Goal: Navigation & Orientation: Find specific page/section

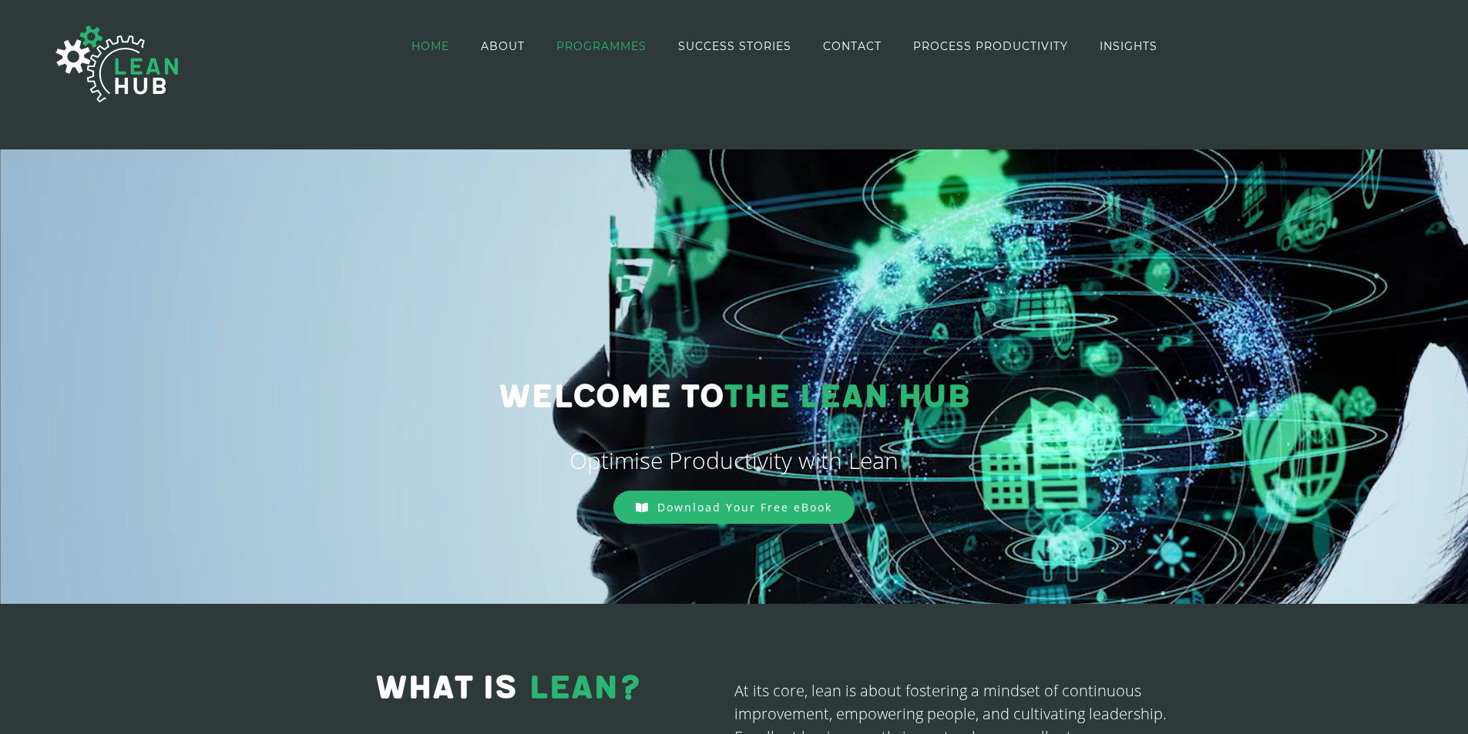
click at [593, 44] on span "PROGRAMMES" at bounding box center [601, 46] width 90 height 11
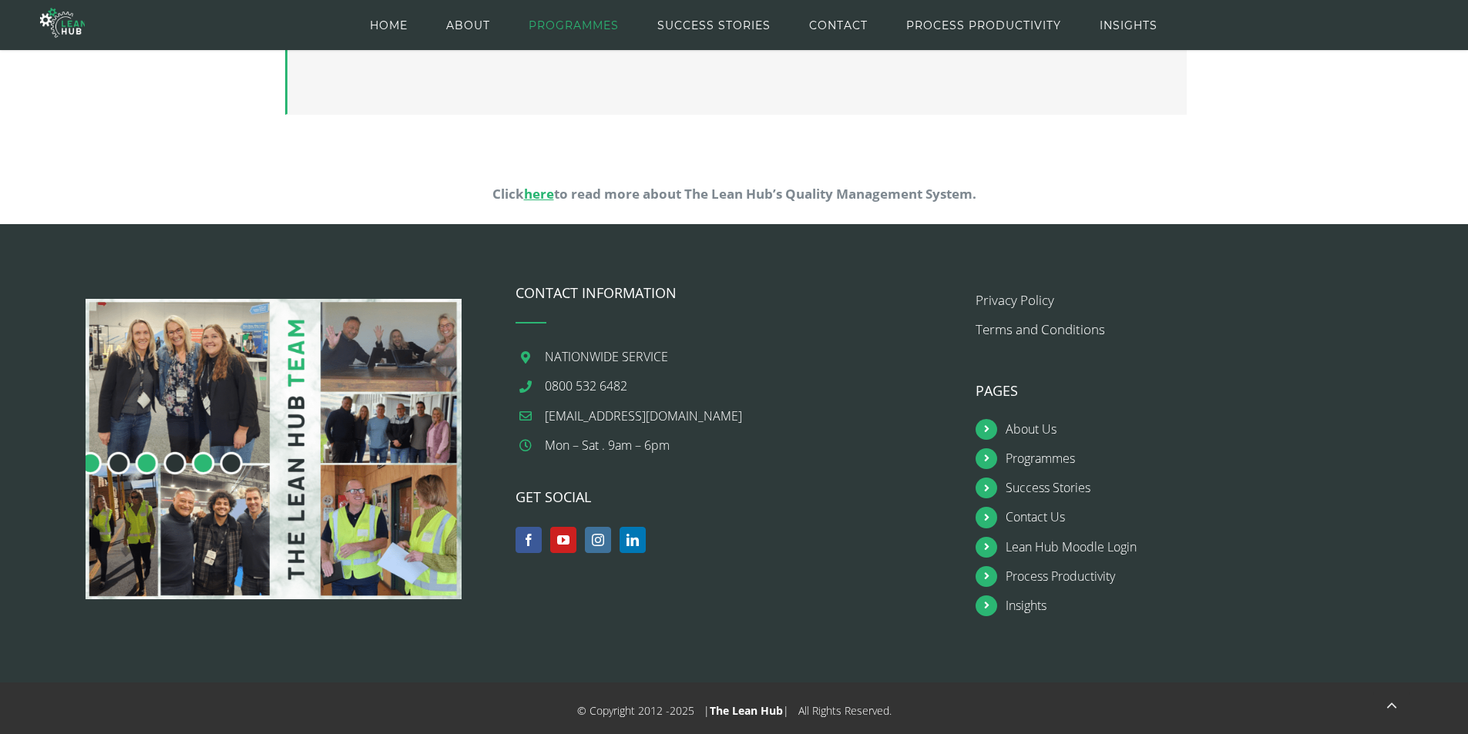
scroll to position [1558, 0]
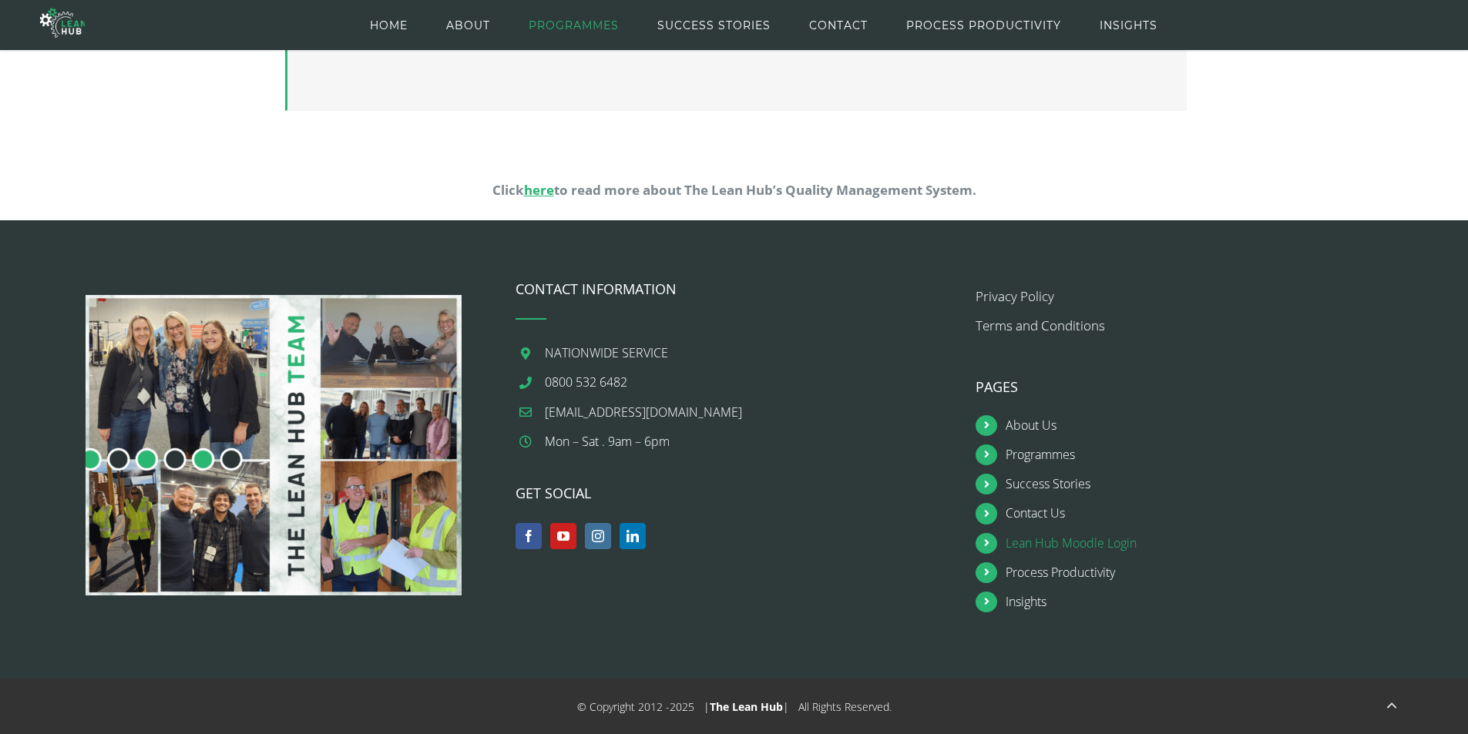
click at [1085, 546] on link "Lean Hub Moodle Login" at bounding box center [1209, 543] width 408 height 21
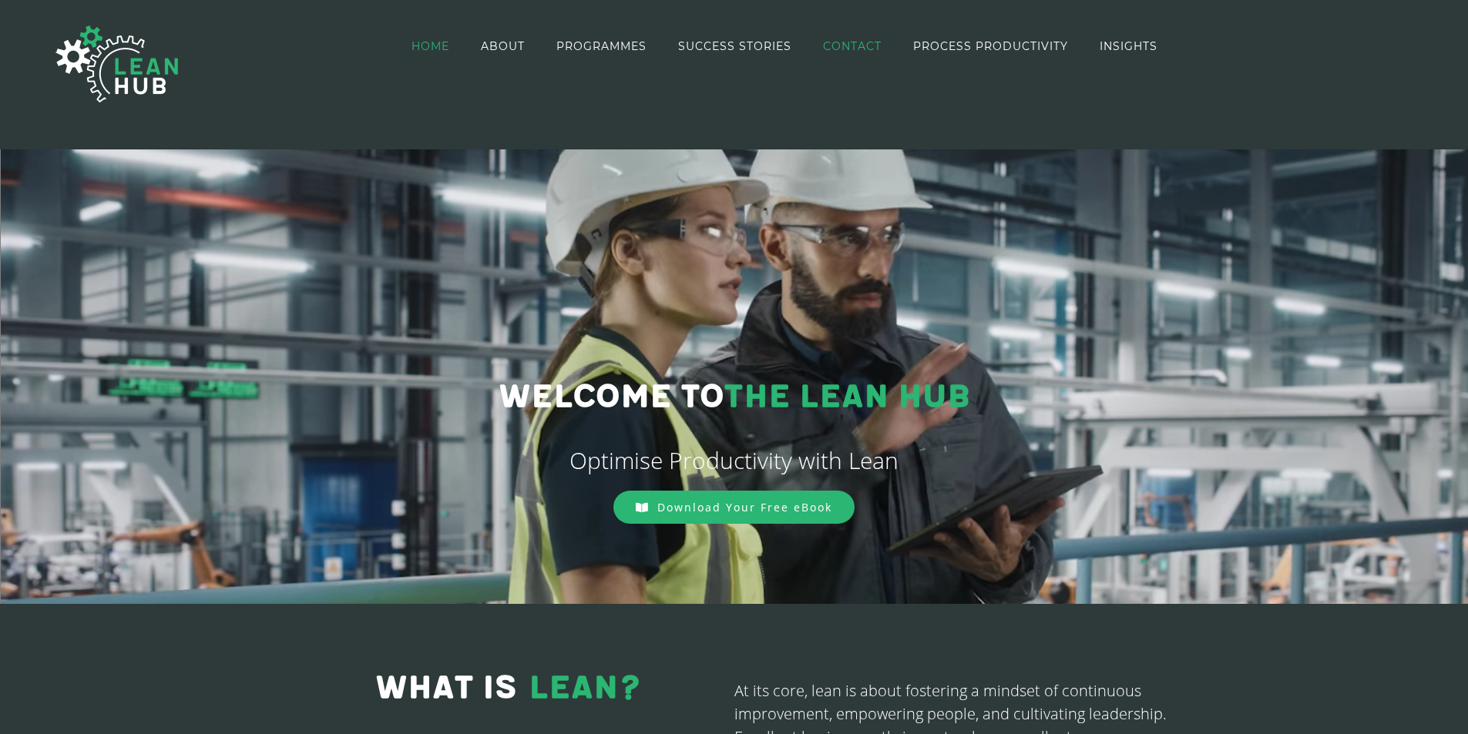
click at [857, 41] on span "CONTACT" at bounding box center [852, 46] width 59 height 11
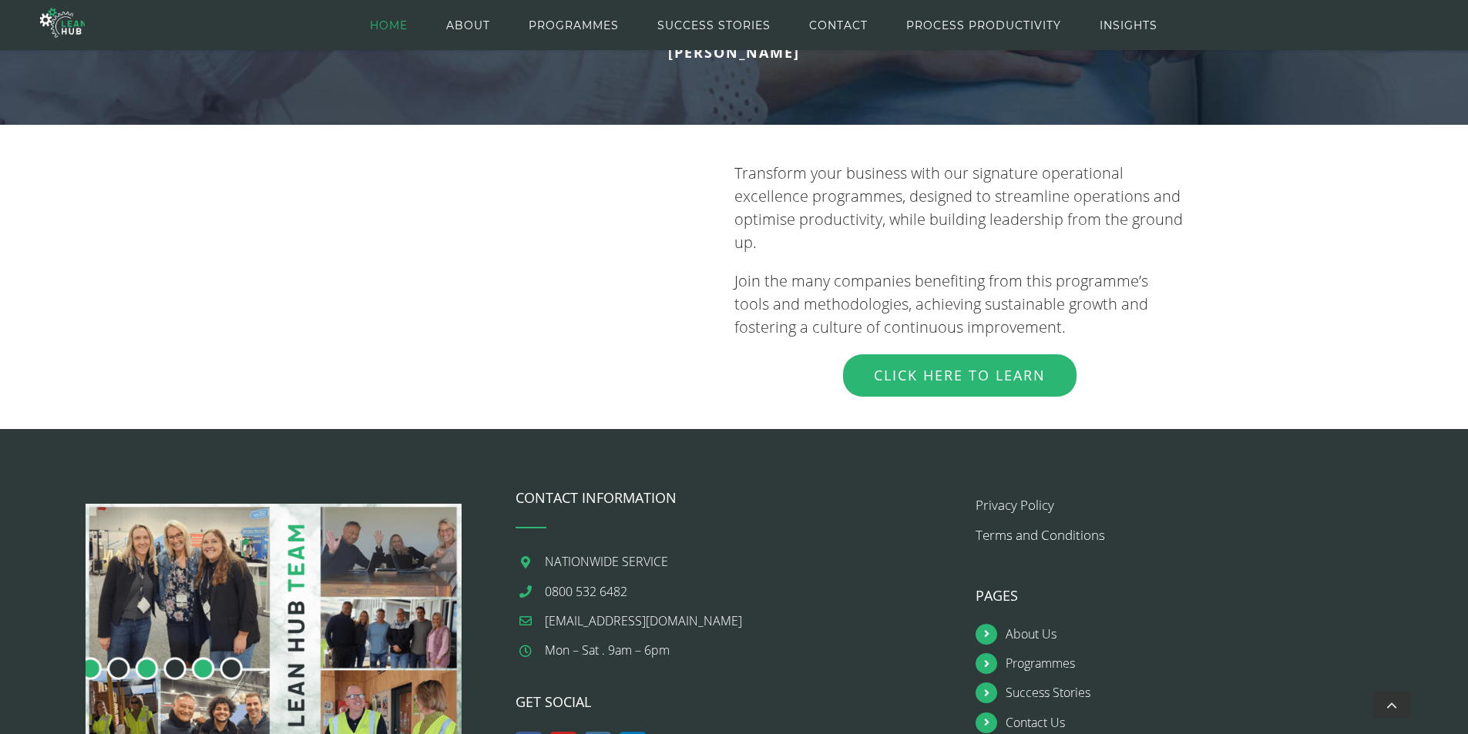
scroll to position [1770, 0]
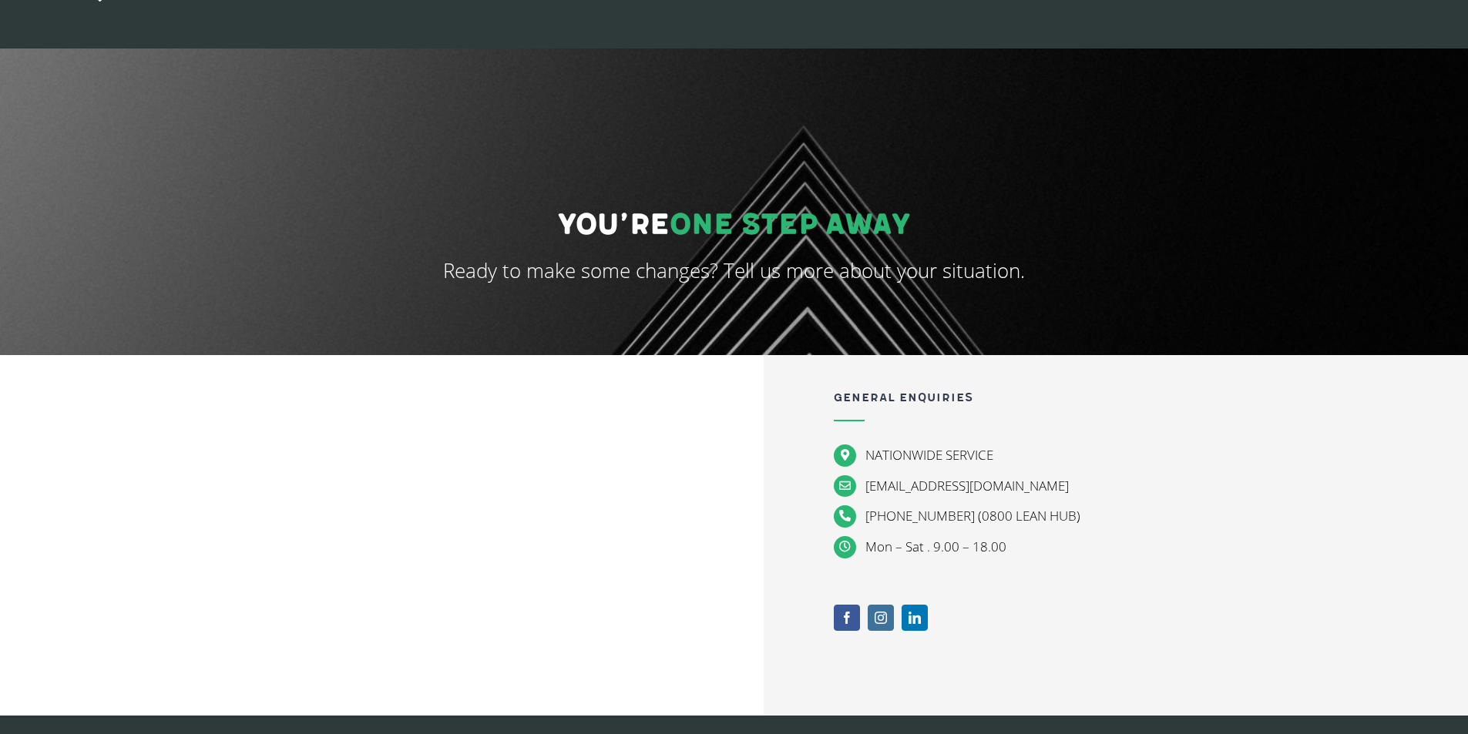
scroll to position [231, 0]
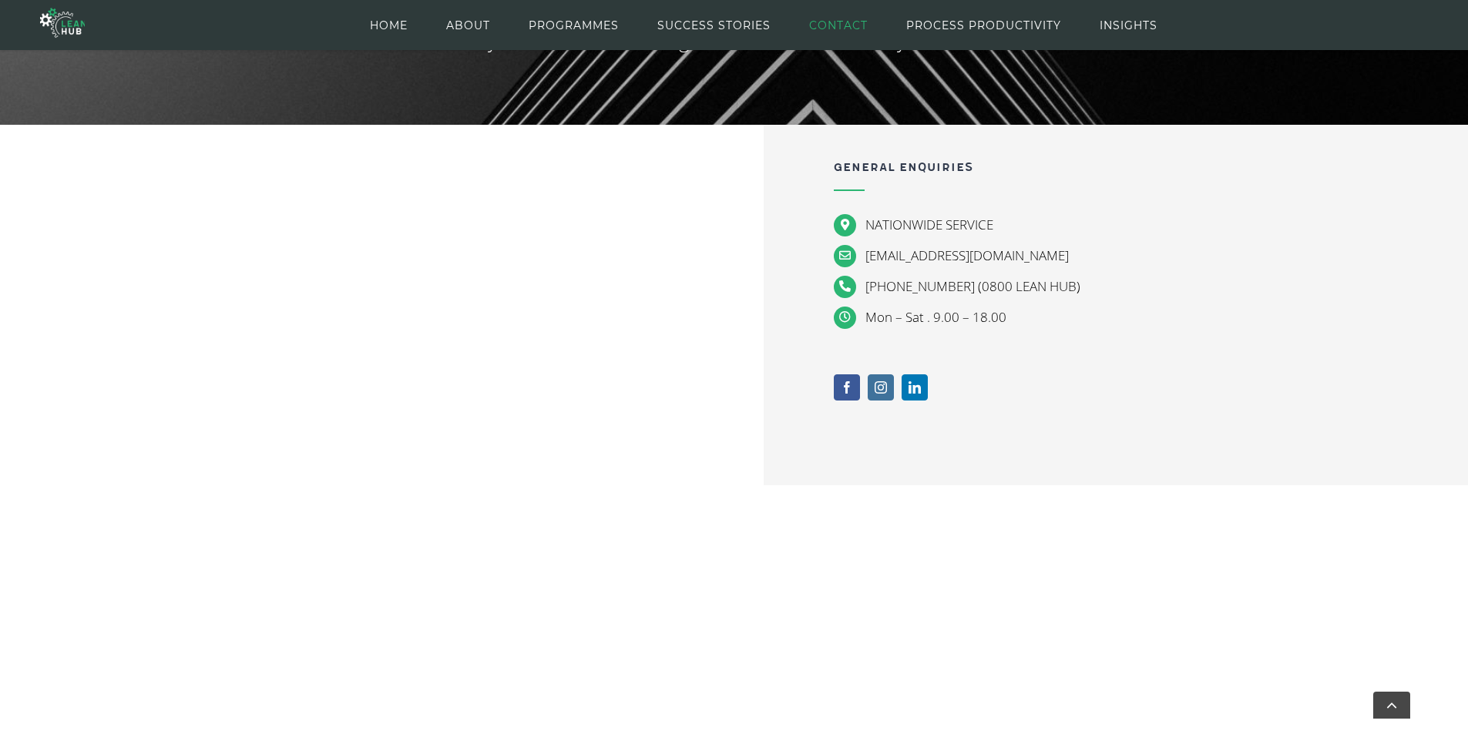
click at [841, 20] on span "CONTACT" at bounding box center [838, 25] width 59 height 69
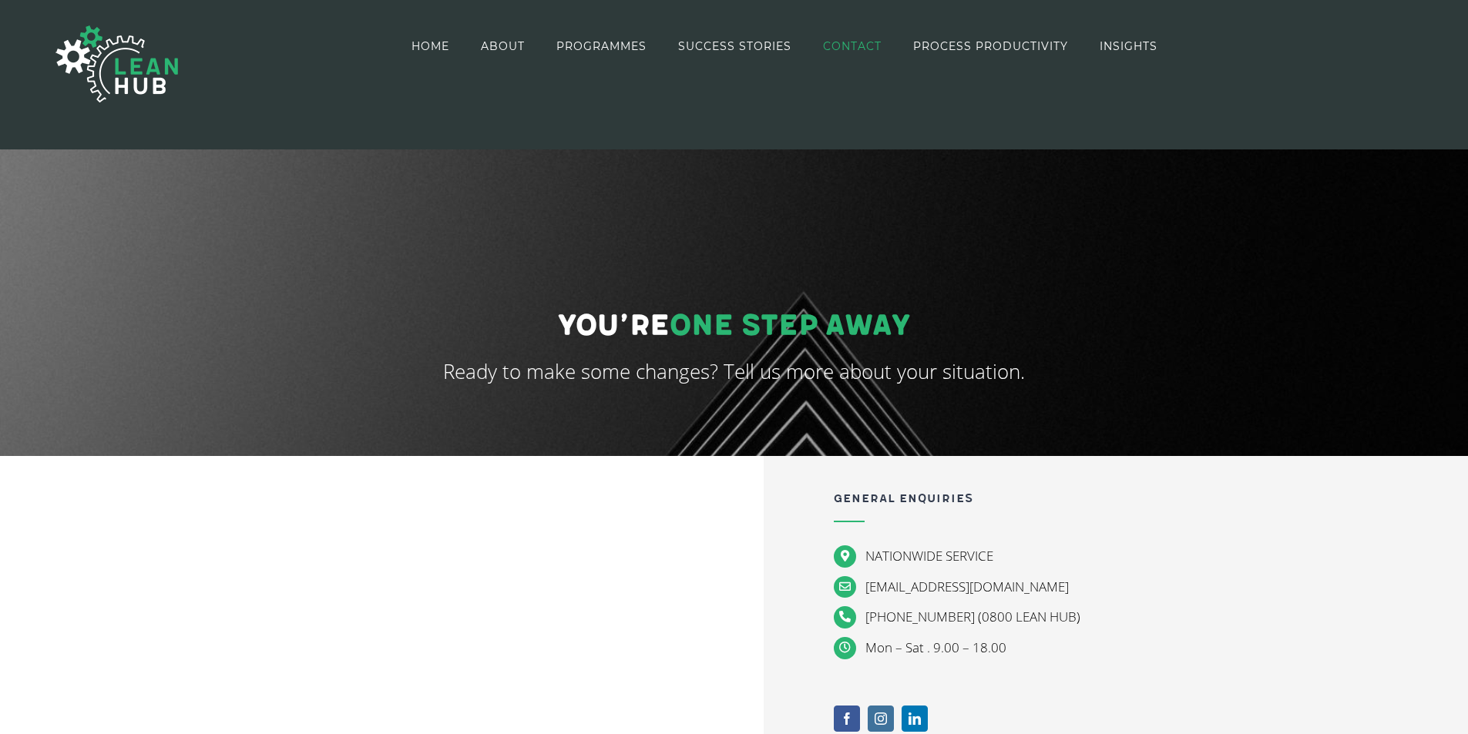
click at [893, 55] on li "CONTACT" at bounding box center [868, 46] width 90 height 89
click at [1140, 51] on span "INSIGHTS" at bounding box center [1128, 46] width 58 height 11
